Goal: Task Accomplishment & Management: Manage account settings

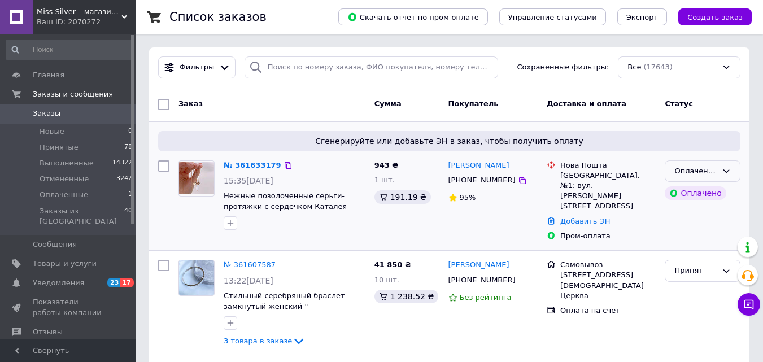
click at [729, 167] on icon at bounding box center [726, 171] width 9 height 9
click at [704, 193] on li "Принят" at bounding box center [702, 194] width 75 height 21
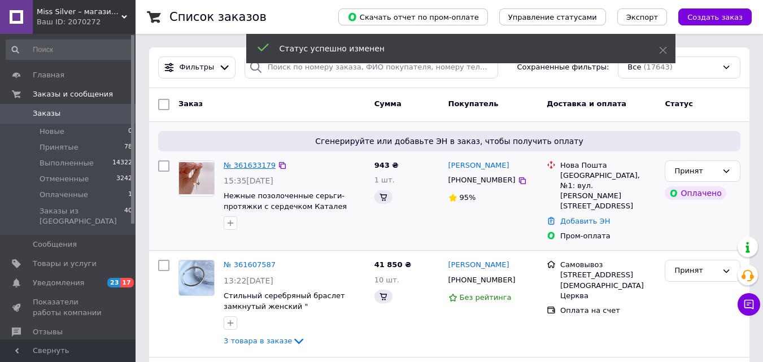
click at [248, 166] on link "№ 361633179" at bounding box center [250, 165] width 52 height 8
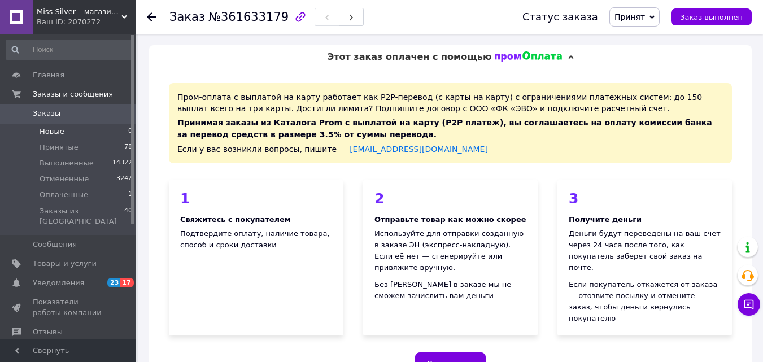
click at [21, 124] on li "Новые 0" at bounding box center [69, 132] width 139 height 16
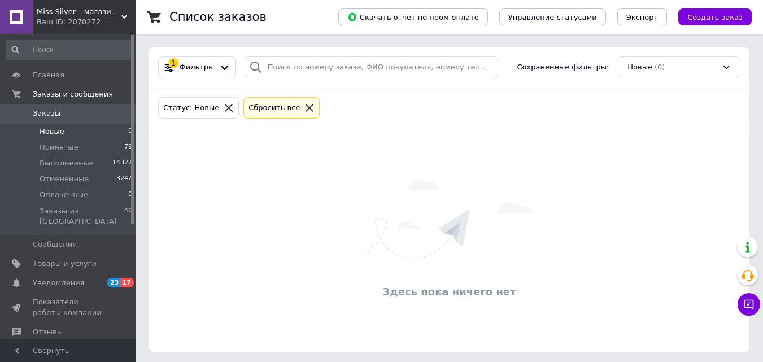
click at [70, 112] on span "Заказы" at bounding box center [69, 113] width 72 height 10
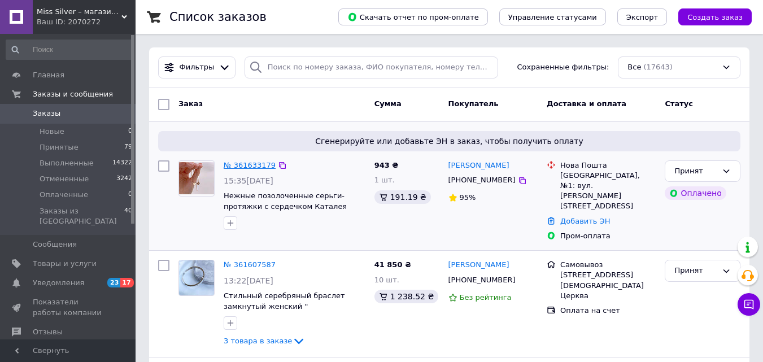
click at [247, 163] on link "№ 361633179" at bounding box center [250, 165] width 52 height 8
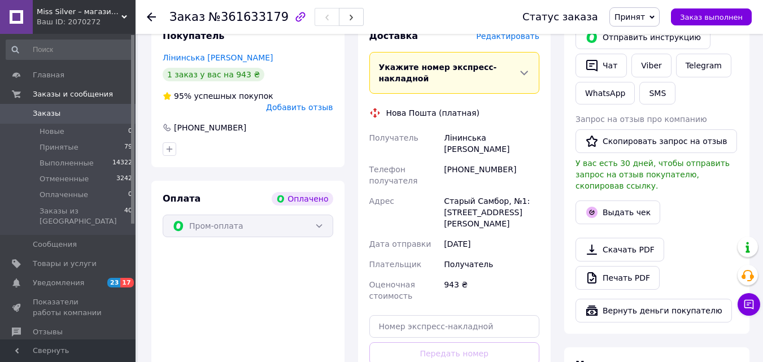
scroll to position [678, 0]
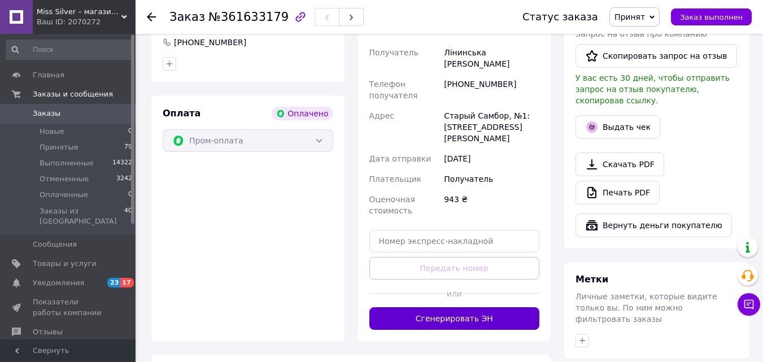
click at [496, 307] on button "Сгенерировать ЭН" at bounding box center [454, 318] width 171 height 23
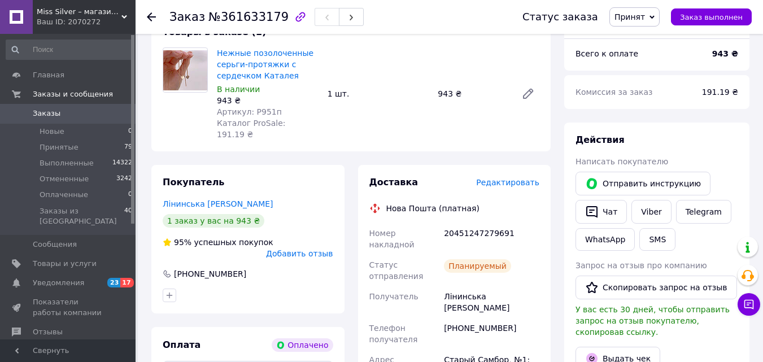
scroll to position [452, 0]
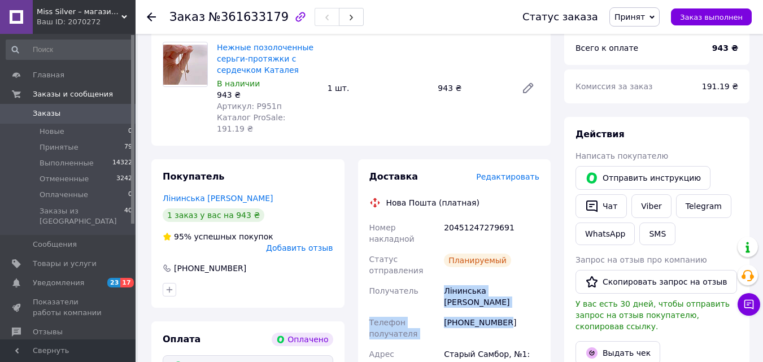
drag, startPoint x: 443, startPoint y: 246, endPoint x: 541, endPoint y: 258, distance: 98.4
click at [541, 258] on div "Номер накладной 20451247279691 Статус отправления Планируемый Получатель Лінинс…" at bounding box center [454, 353] width 175 height 273
click at [530, 312] on div "[PHONE_NUMBER]" at bounding box center [492, 328] width 100 height 32
click at [529, 281] on div "Лінинська [PERSON_NAME]" at bounding box center [492, 297] width 100 height 32
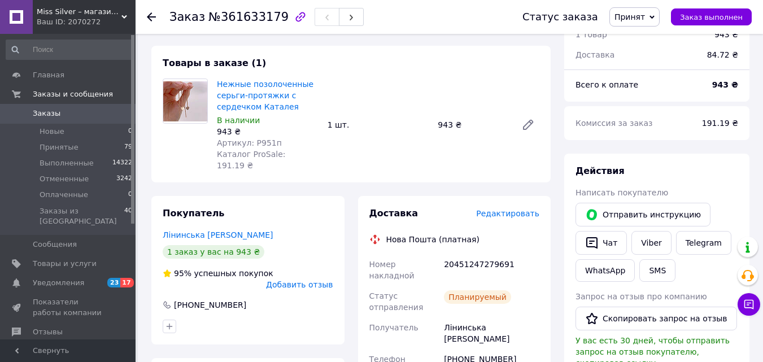
scroll to position [395, 0]
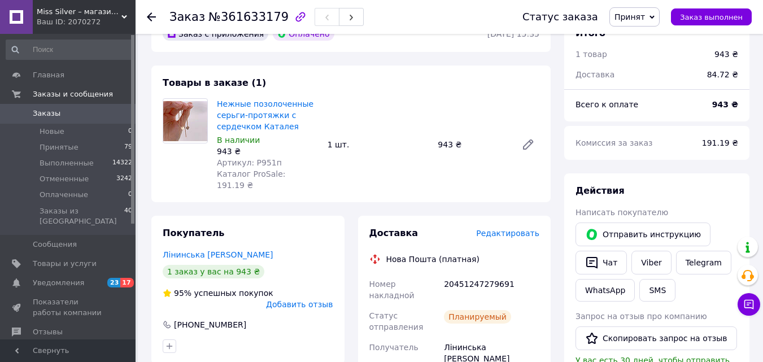
click at [46, 120] on link "Заказы 0" at bounding box center [69, 113] width 139 height 19
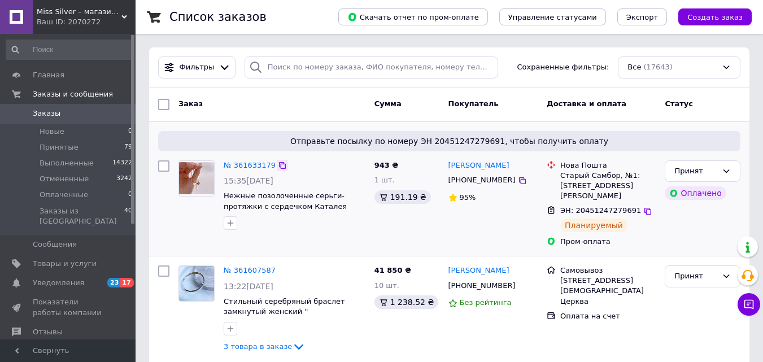
click at [278, 167] on icon at bounding box center [282, 165] width 9 height 9
click at [278, 163] on icon at bounding box center [282, 165] width 9 height 9
click at [519, 178] on icon at bounding box center [522, 180] width 7 height 7
click at [246, 163] on link "№ 361633179" at bounding box center [250, 165] width 52 height 8
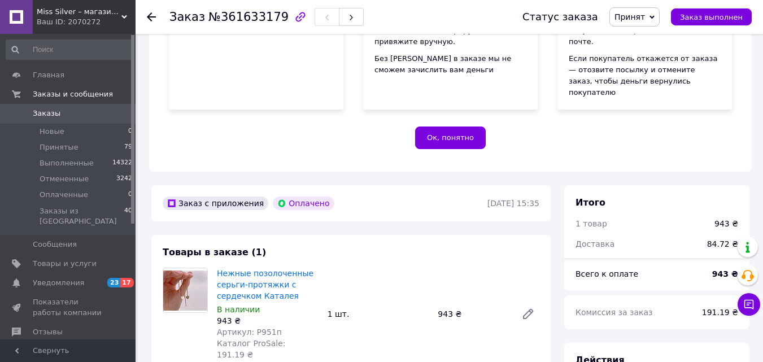
scroll to position [395, 0]
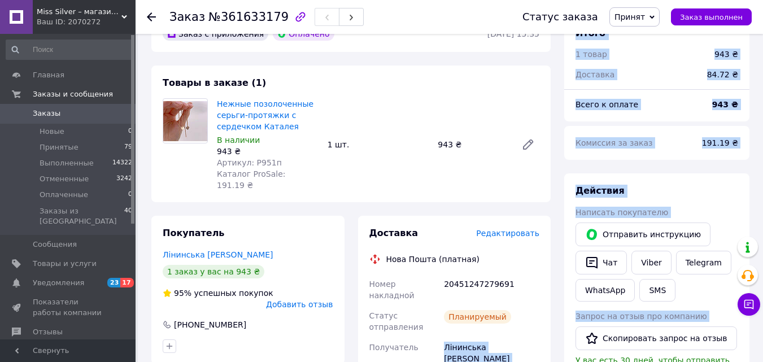
drag, startPoint x: 439, startPoint y: 305, endPoint x: 559, endPoint y: 306, distance: 119.7
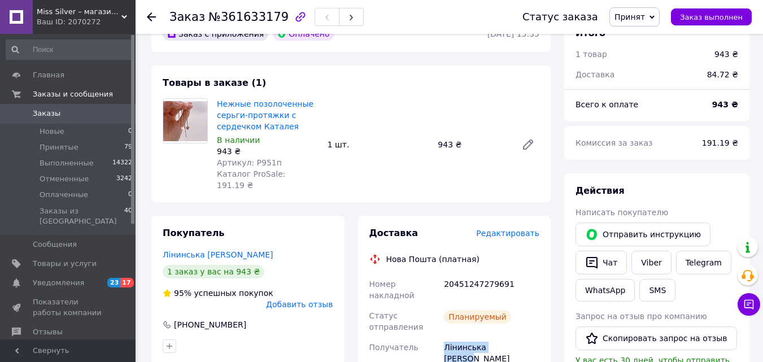
drag, startPoint x: 443, startPoint y: 303, endPoint x: 529, endPoint y: 304, distance: 85.9
click at [529, 337] on div "Лінинська [PERSON_NAME]" at bounding box center [492, 353] width 100 height 32
copy div "Лінинська [PERSON_NAME]"
drag, startPoint x: 252, startPoint y: 138, endPoint x: 271, endPoint y: 144, distance: 20.2
click at [271, 158] on span "Артикул: Р951п" at bounding box center [249, 162] width 65 height 9
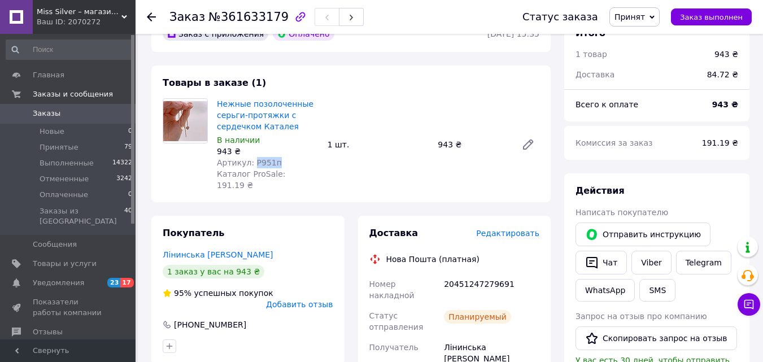
copy span "Р951п"
drag, startPoint x: 444, startPoint y: 248, endPoint x: 504, endPoint y: 249, distance: 59.9
click at [504, 274] on div "20451247279691" at bounding box center [492, 290] width 100 height 32
copy div "20451247279691"
click at [36, 115] on span "Заказы" at bounding box center [47, 113] width 28 height 10
